Goal: Find contact information: Find contact information

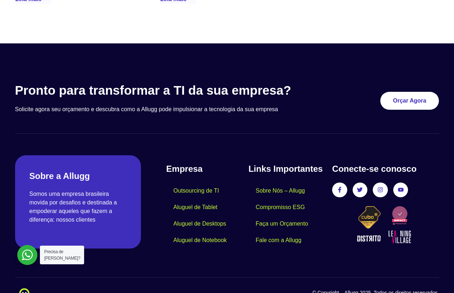
scroll to position [2100, 0]
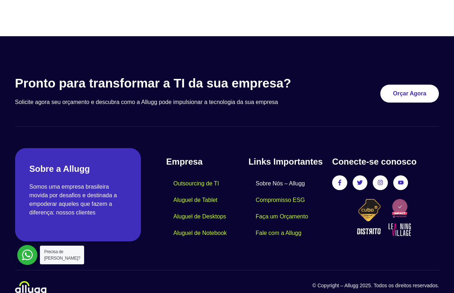
click at [273, 176] on link "Sobre Nós – Allugg" at bounding box center [280, 184] width 64 height 17
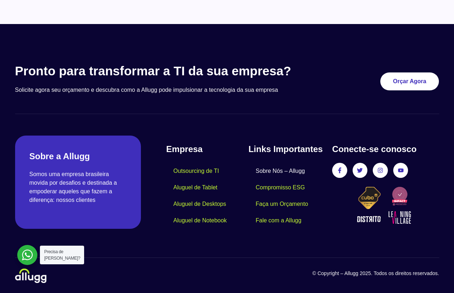
scroll to position [651, 0]
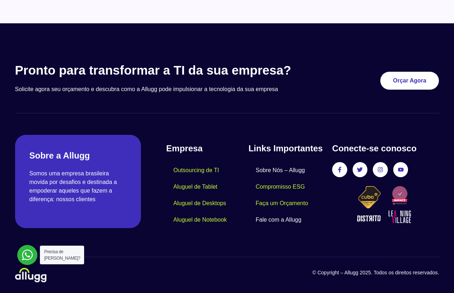
click at [277, 223] on link "Fale com a Allugg" at bounding box center [278, 220] width 60 height 17
